Goal: Transaction & Acquisition: Book appointment/travel/reservation

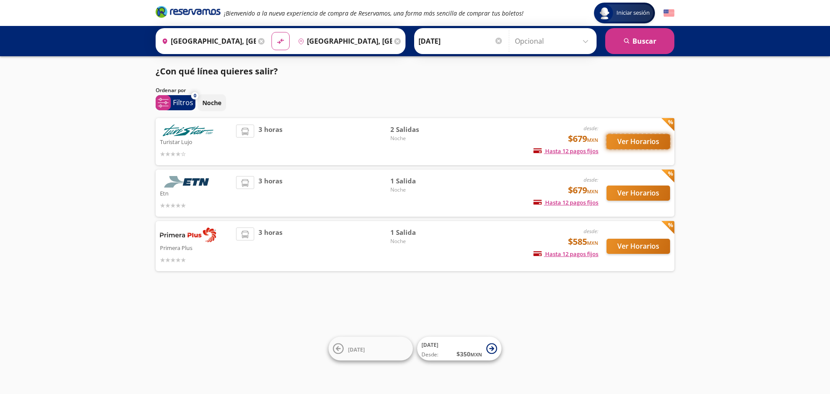
click at [629, 141] on button "Ver Horarios" at bounding box center [639, 141] width 64 height 15
click at [623, 195] on button "Ver Horarios" at bounding box center [639, 192] width 64 height 15
click at [634, 247] on button "Ver Horarios" at bounding box center [639, 246] width 64 height 15
click at [618, 141] on button "Ver Horarios" at bounding box center [639, 141] width 64 height 15
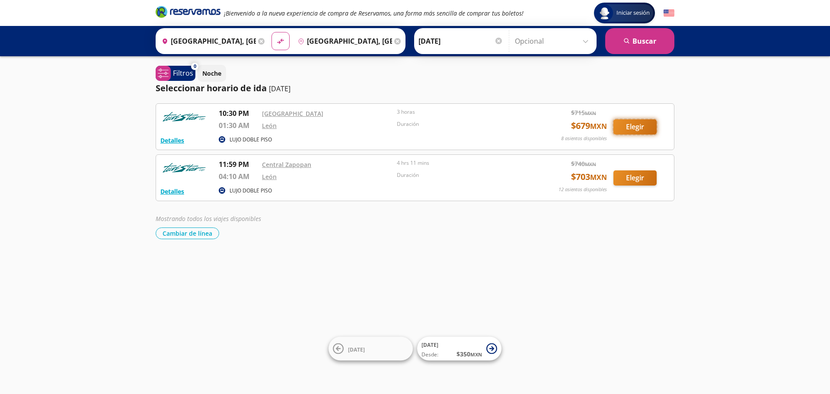
click at [640, 128] on button "Elegir" at bounding box center [635, 126] width 43 height 15
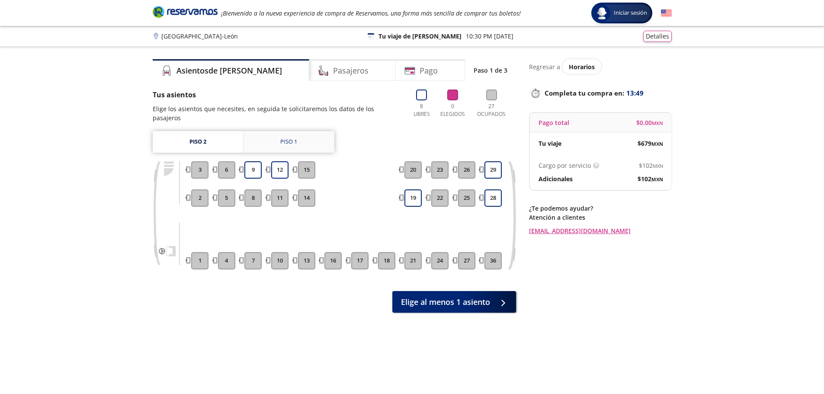
click at [286, 137] on div "Piso 1" at bounding box center [288, 141] width 17 height 9
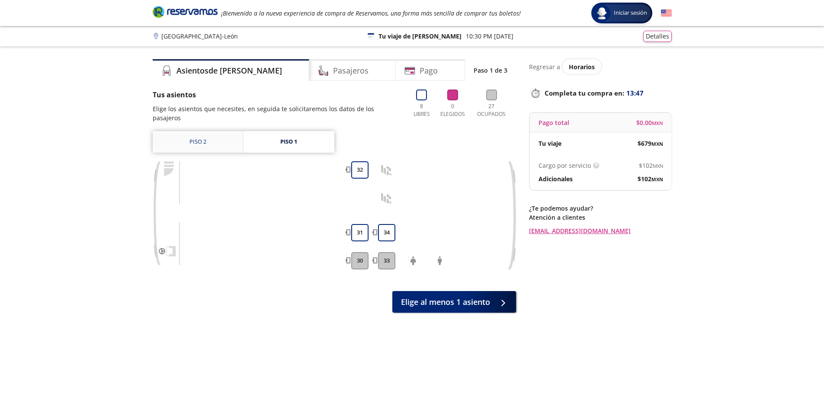
click at [200, 134] on link "Piso 2" at bounding box center [198, 142] width 90 height 22
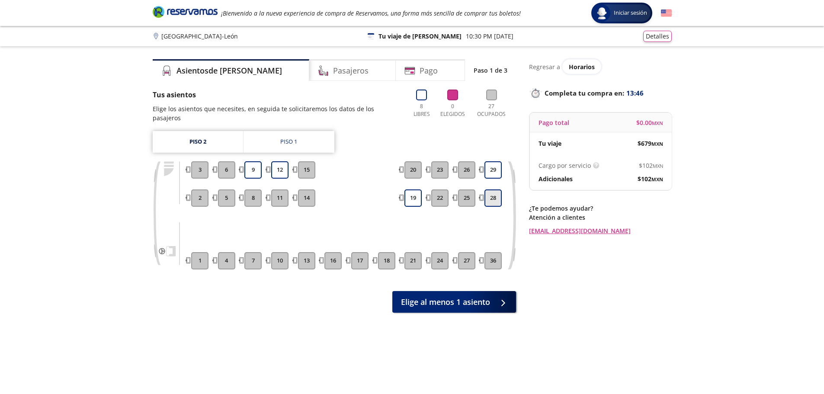
click at [495, 190] on button "28" at bounding box center [492, 197] width 17 height 17
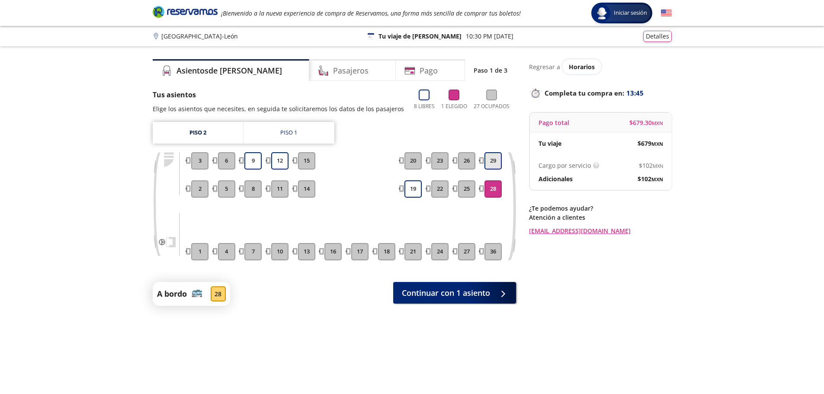
click at [493, 163] on button "29" at bounding box center [492, 160] width 17 height 17
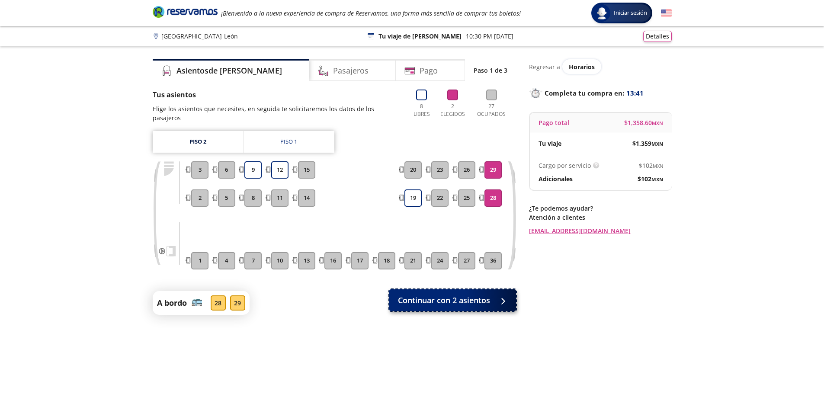
click at [441, 294] on span "Continuar con 2 asientos" at bounding box center [444, 300] width 92 height 12
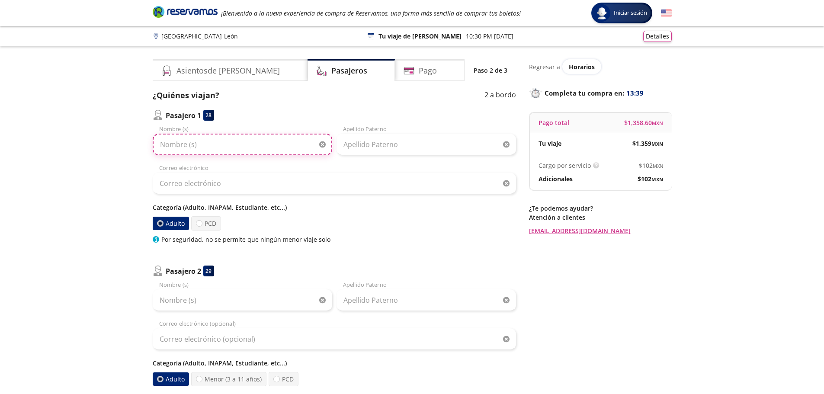
click at [193, 142] on input "Nombre (s)" at bounding box center [242, 145] width 179 height 22
type input "EGLANTINA"
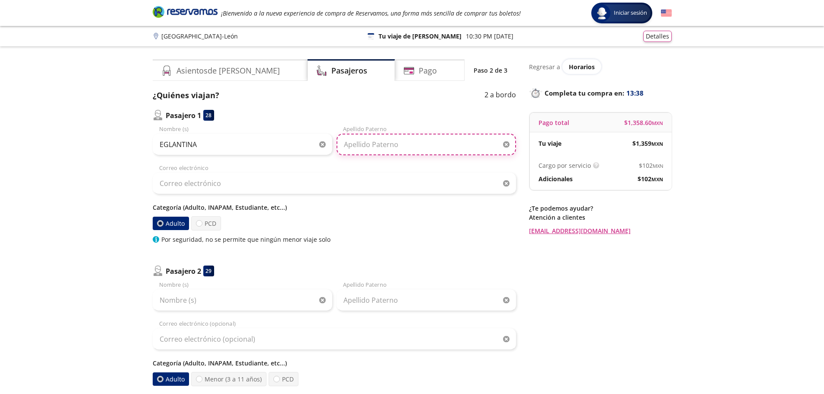
type input "DE LA SANCHA"
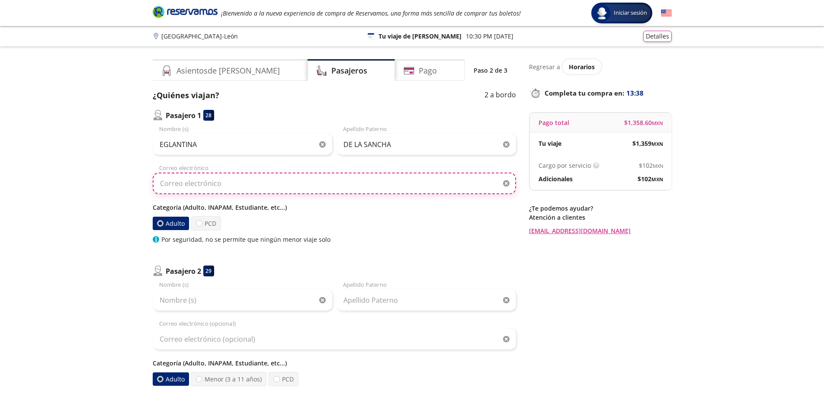
type input "[EMAIL_ADDRESS][DOMAIN_NAME]"
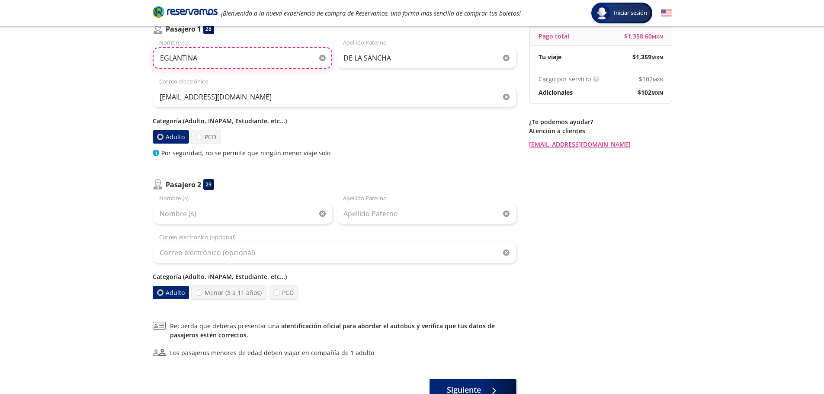
scroll to position [149, 0]
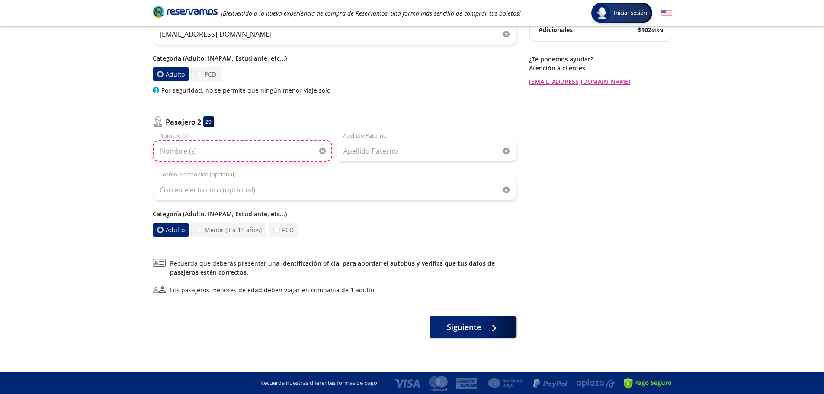
click at [177, 151] on input "Nombre (s)" at bounding box center [242, 151] width 179 height 22
type input "[PERSON_NAME]"
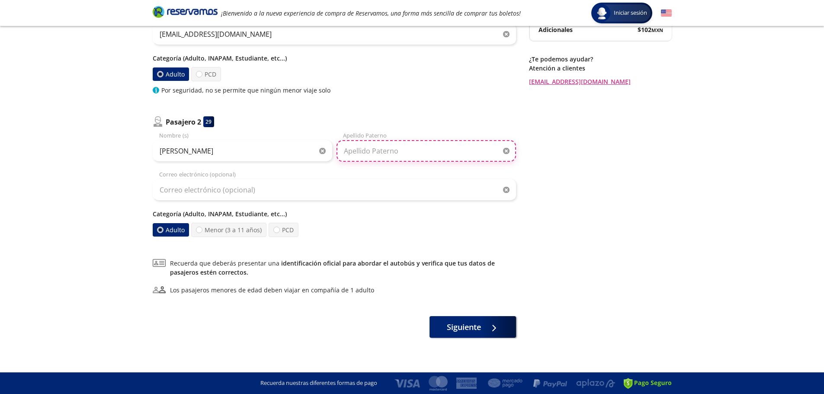
click at [354, 154] on input "Apellido Paterno" at bounding box center [425, 151] width 179 height 22
type input "AGUILAR"
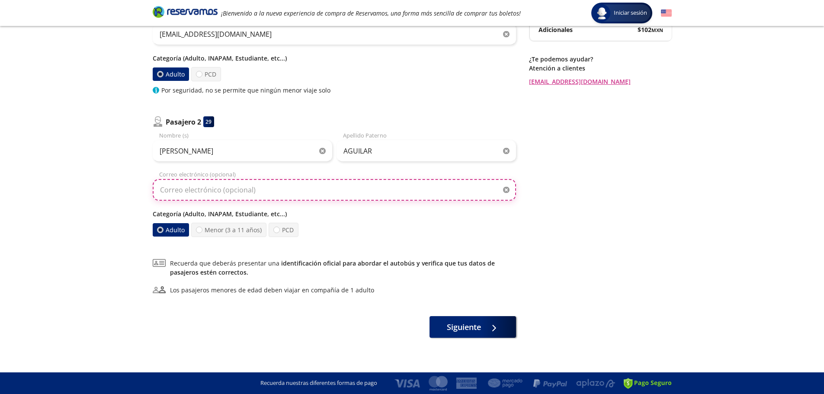
click at [273, 192] on input "Correo electrónico (opcional)" at bounding box center [334, 190] width 363 height 22
type input "[EMAIL_ADDRESS][DOMAIN_NAME]"
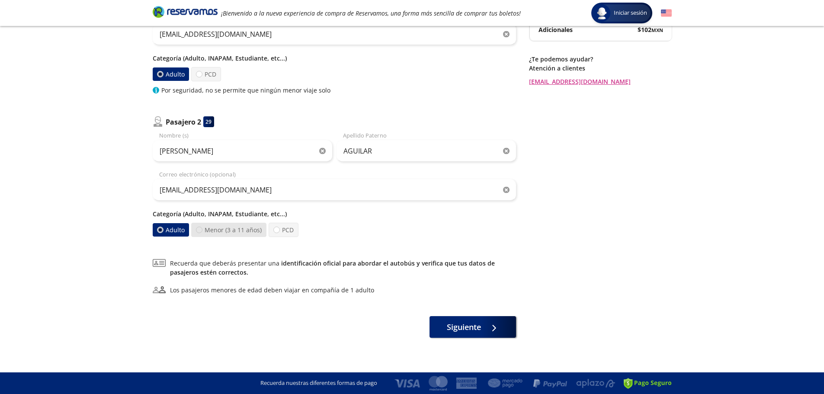
click at [197, 233] on div at bounding box center [199, 230] width 6 height 6
click at [197, 233] on input "Menor (3 a 11 años)" at bounding box center [199, 230] width 6 height 6
radio input "true"
radio input "false"
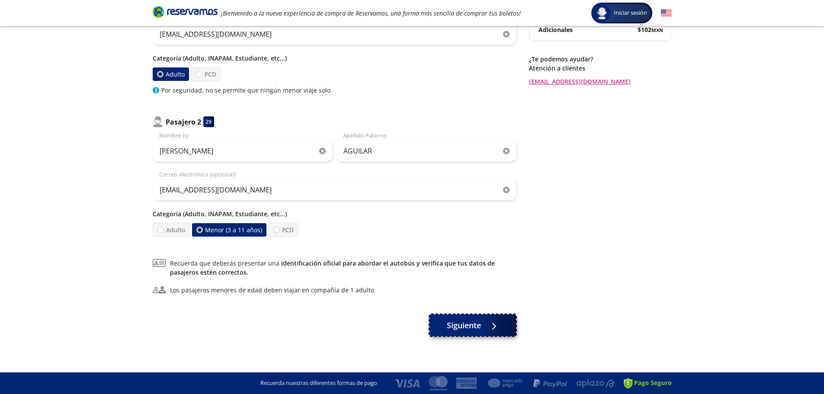
click at [470, 327] on span "Siguiente" at bounding box center [464, 326] width 34 height 12
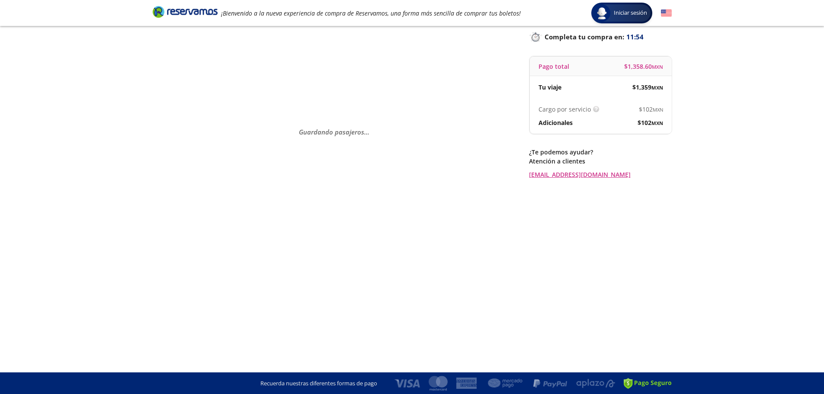
scroll to position [0, 0]
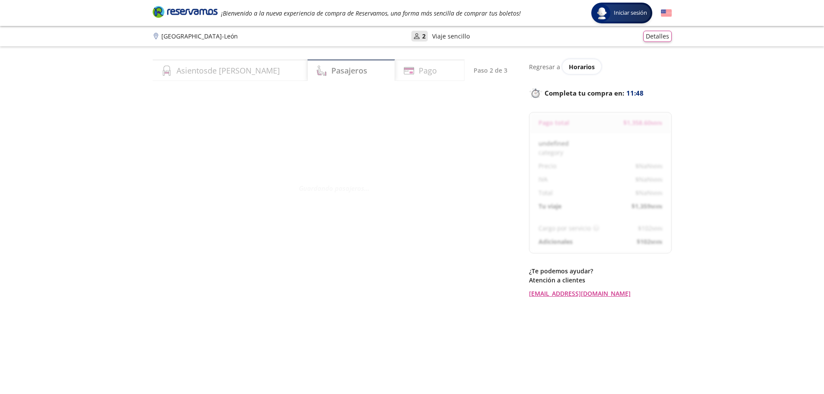
select select "MX"
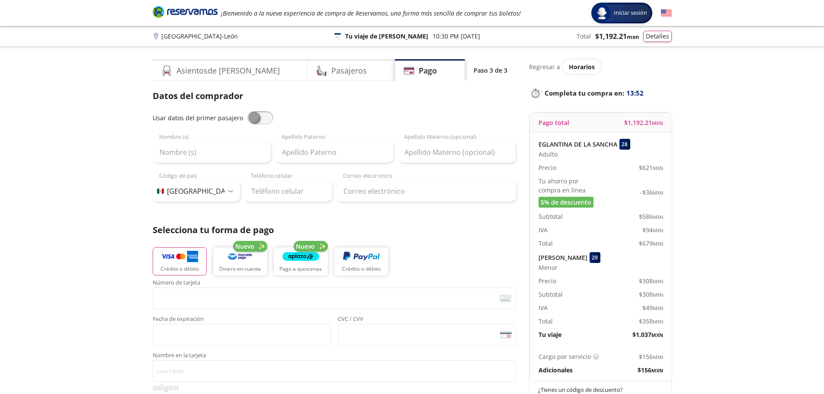
click at [262, 117] on span at bounding box center [260, 117] width 26 height 13
click at [247, 111] on input "checkbox" at bounding box center [247, 111] width 0 height 0
type input "EGLANTINA"
type input "DE LA SANCHA"
type input "[EMAIL_ADDRESS][DOMAIN_NAME]"
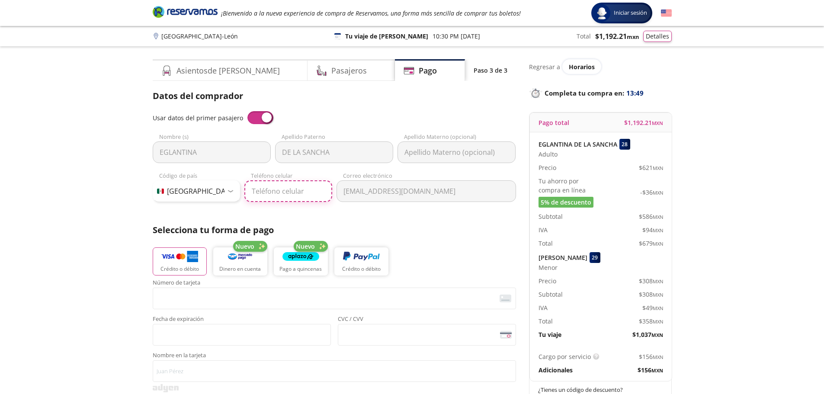
click at [275, 189] on input "Teléfono celular" at bounding box center [288, 191] width 88 height 22
type input "33 3201 0160"
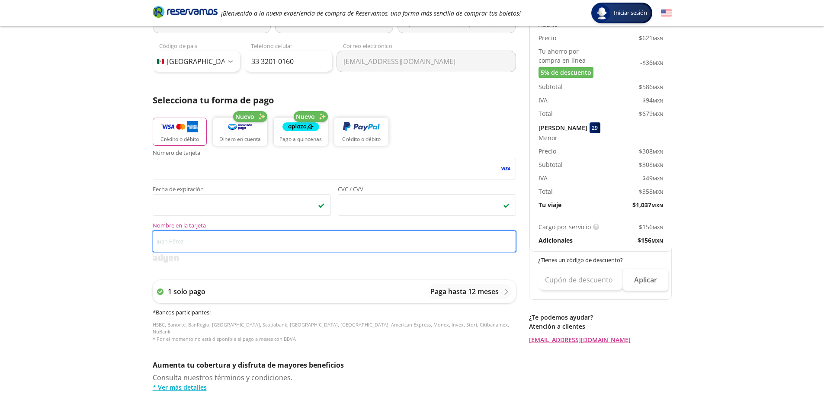
click at [229, 245] on input "Nombre en la tarjeta" at bounding box center [334, 241] width 363 height 22
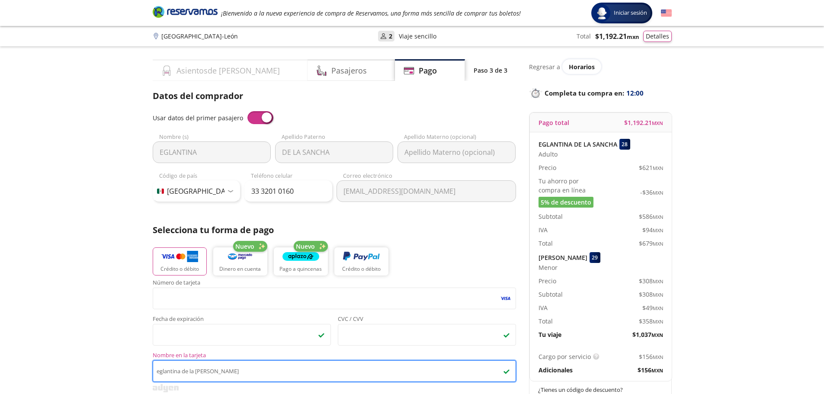
type input "eglantina de la [PERSON_NAME]"
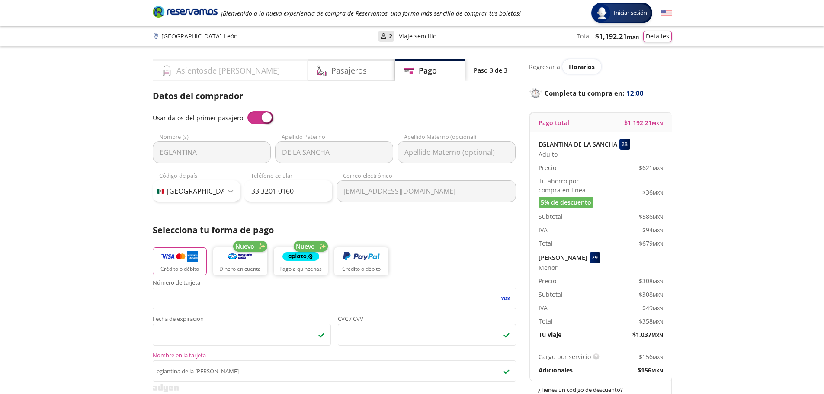
click at [221, 73] on h4 "Asientos de [PERSON_NAME]" at bounding box center [227, 71] width 103 height 12
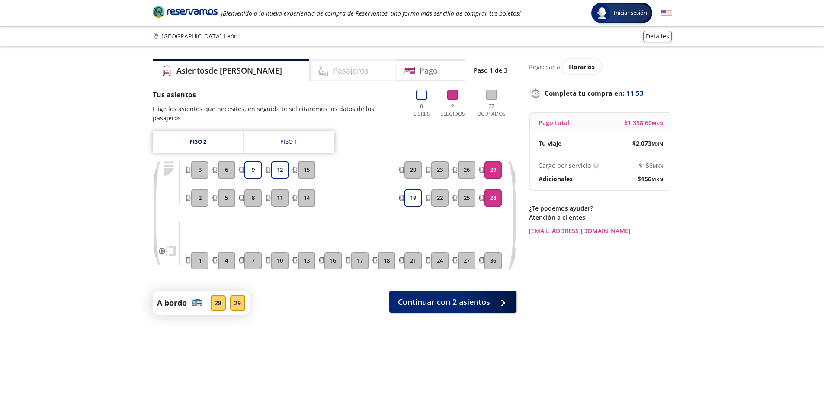
click at [333, 66] on h4 "Pasajeros" at bounding box center [350, 71] width 35 height 12
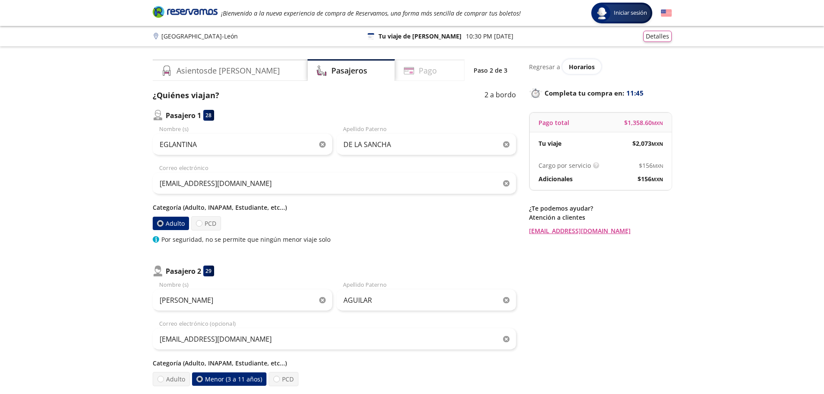
click at [419, 68] on h4 "Pago" at bounding box center [428, 71] width 18 height 12
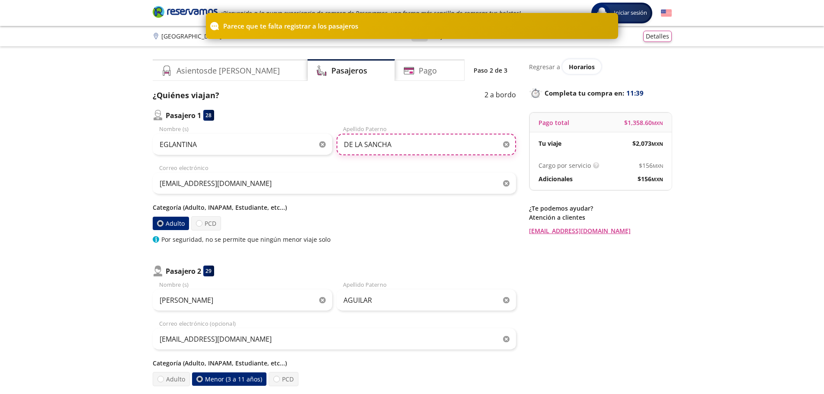
click at [405, 144] on input "DE LA SANCHA" at bounding box center [425, 145] width 179 height 22
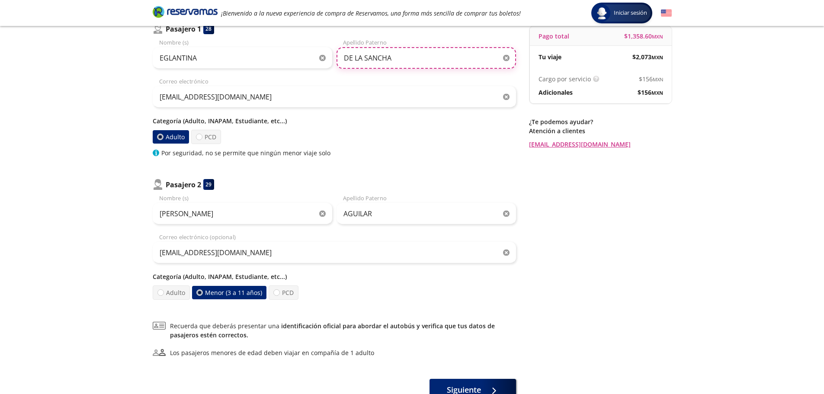
scroll to position [149, 0]
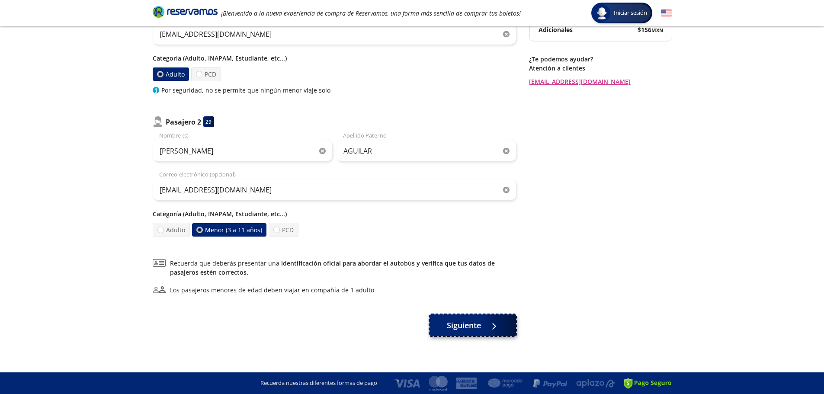
click at [460, 330] on span "Siguiente" at bounding box center [464, 326] width 34 height 12
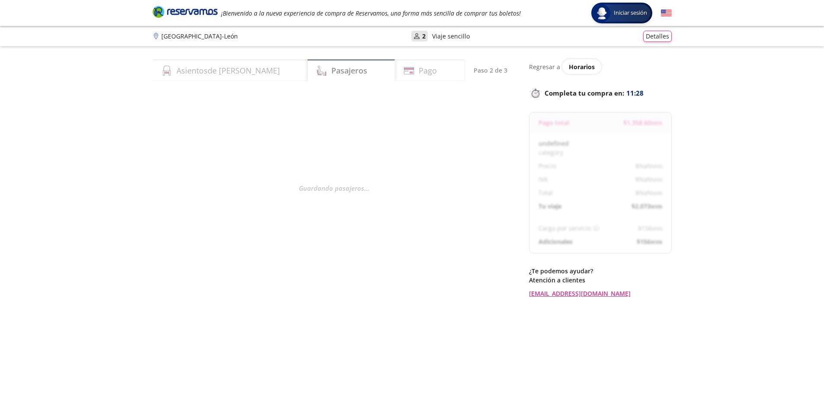
select select "MX"
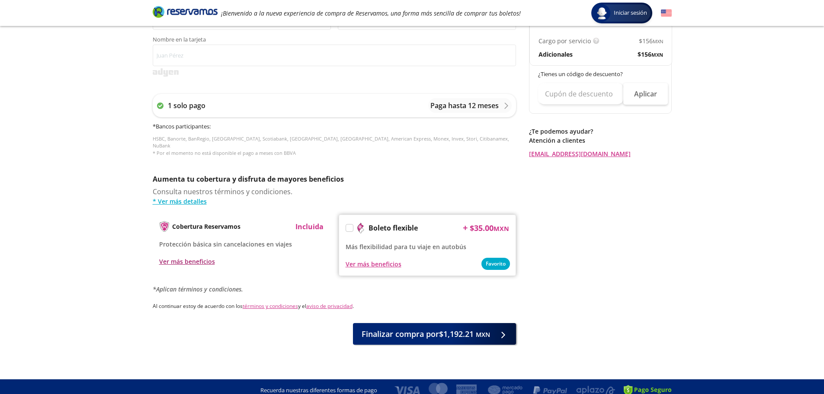
scroll to position [186, 0]
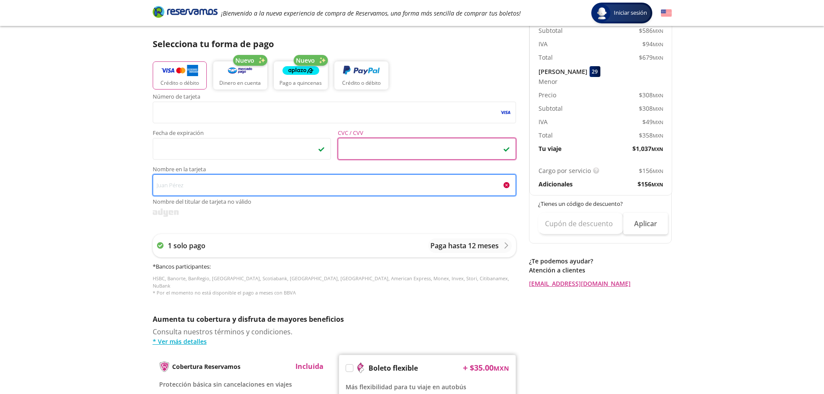
click at [174, 181] on input "Nombre en la tarjeta Nombre del titular de tarjeta no válido" at bounding box center [334, 185] width 363 height 22
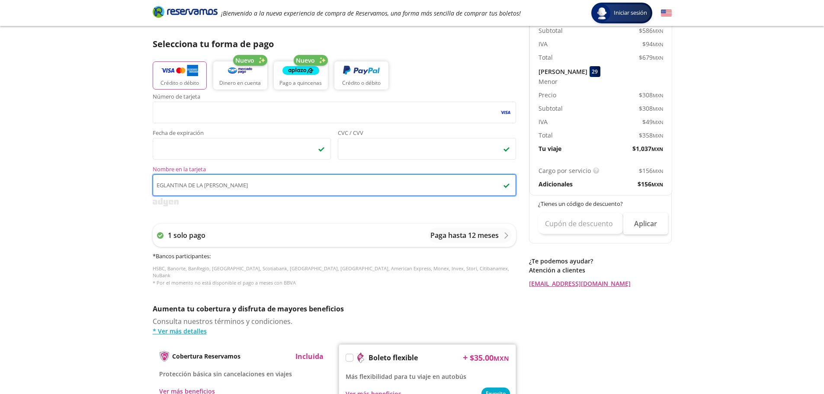
scroll to position [272, 0]
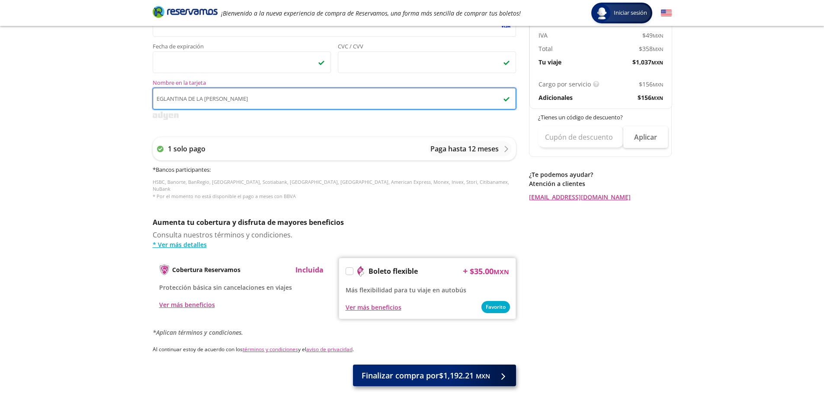
type input "EGLANTINA DE LA [PERSON_NAME]"
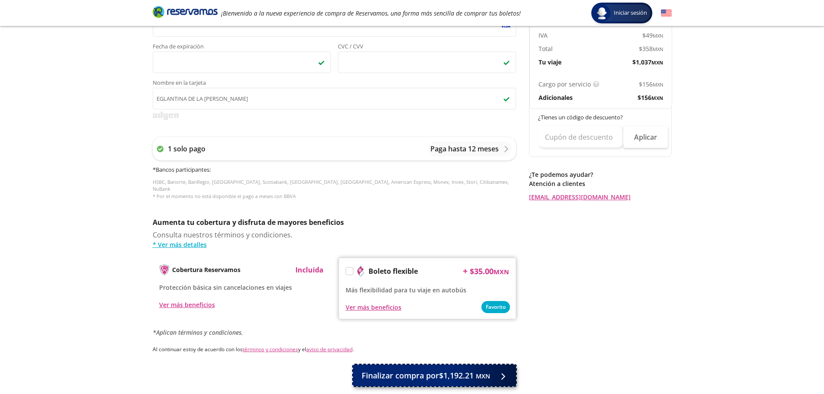
click at [449, 370] on span "Finalizar compra por $1,192.21 MXN" at bounding box center [425, 376] width 128 height 12
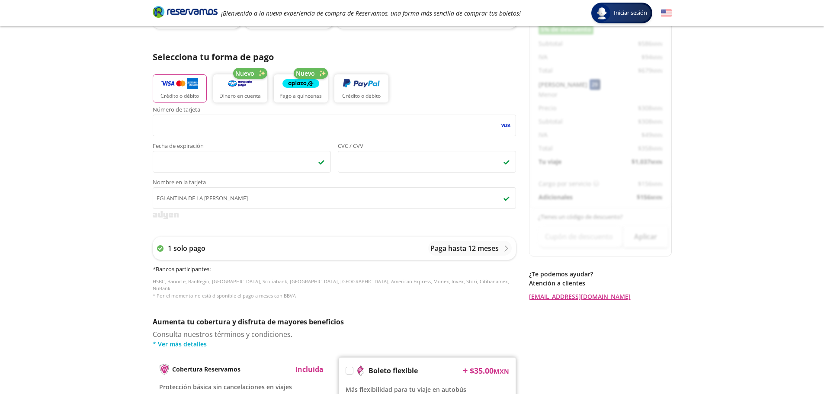
scroll to position [0, 0]
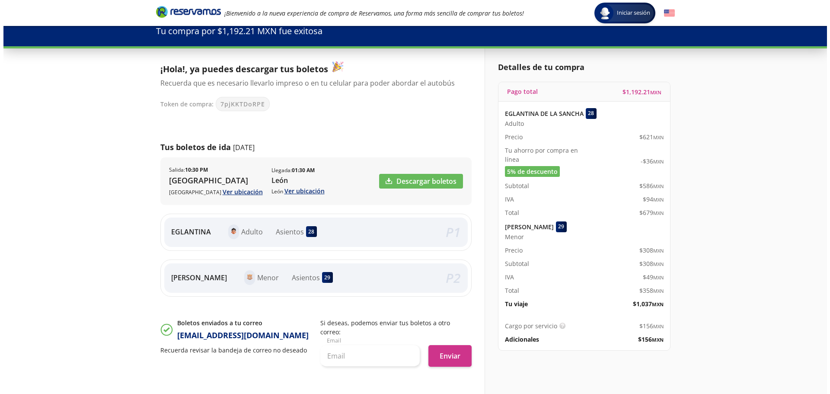
scroll to position [113, 0]
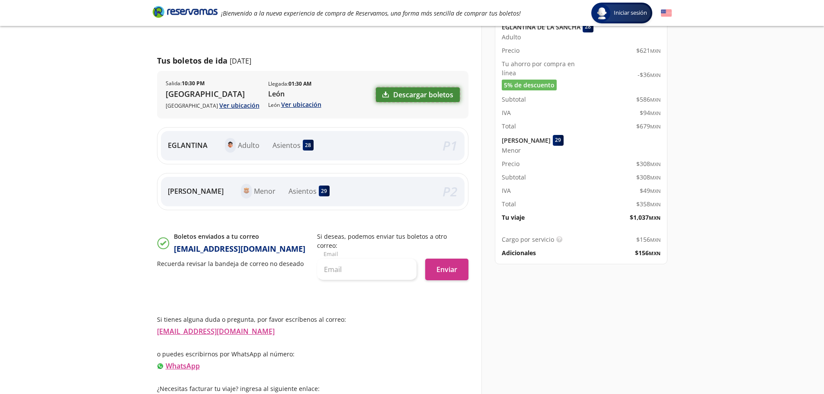
click at [425, 91] on link "Descargar boletos" at bounding box center [418, 94] width 84 height 15
